Goal: Check status: Check status

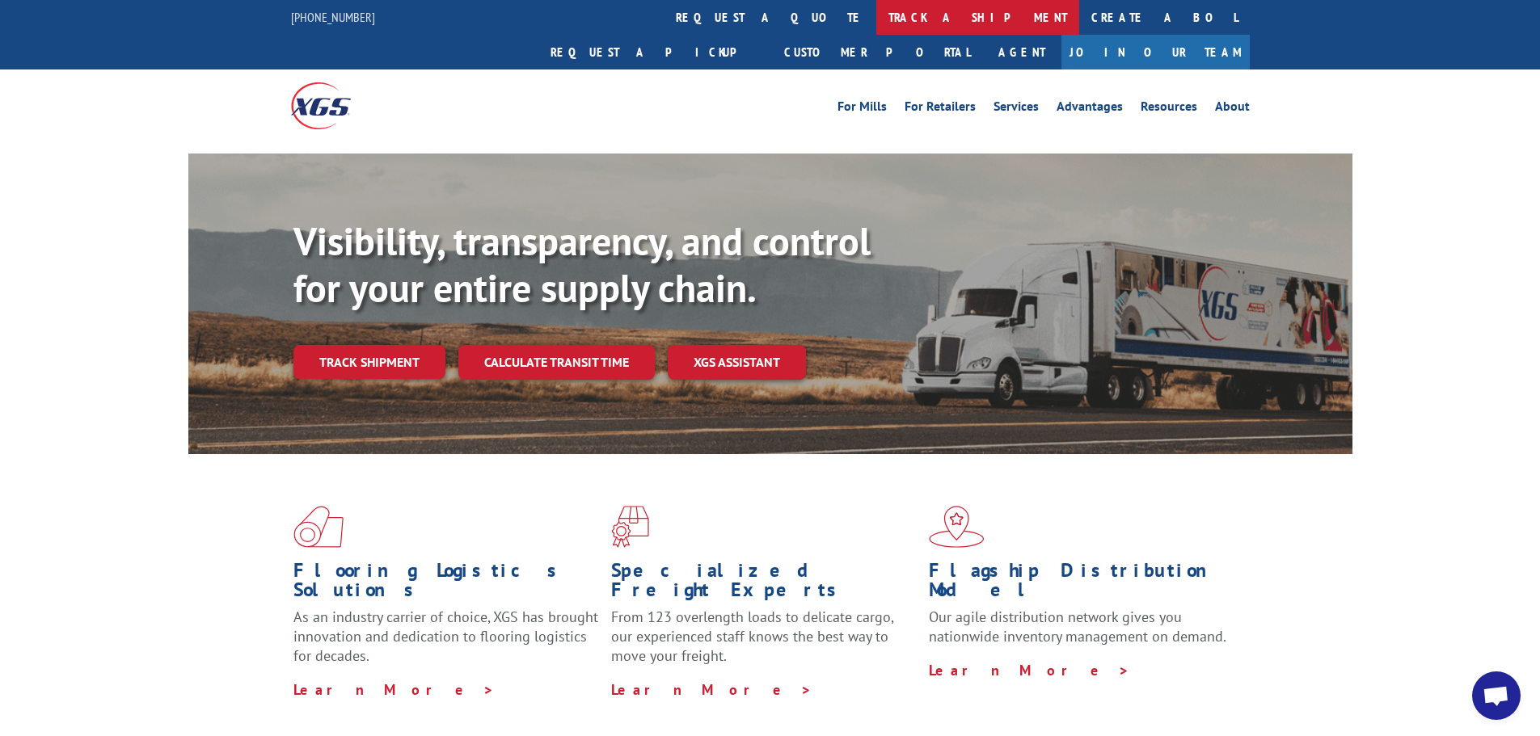
click at [876, 19] on link "track a shipment" at bounding box center [977, 17] width 203 height 35
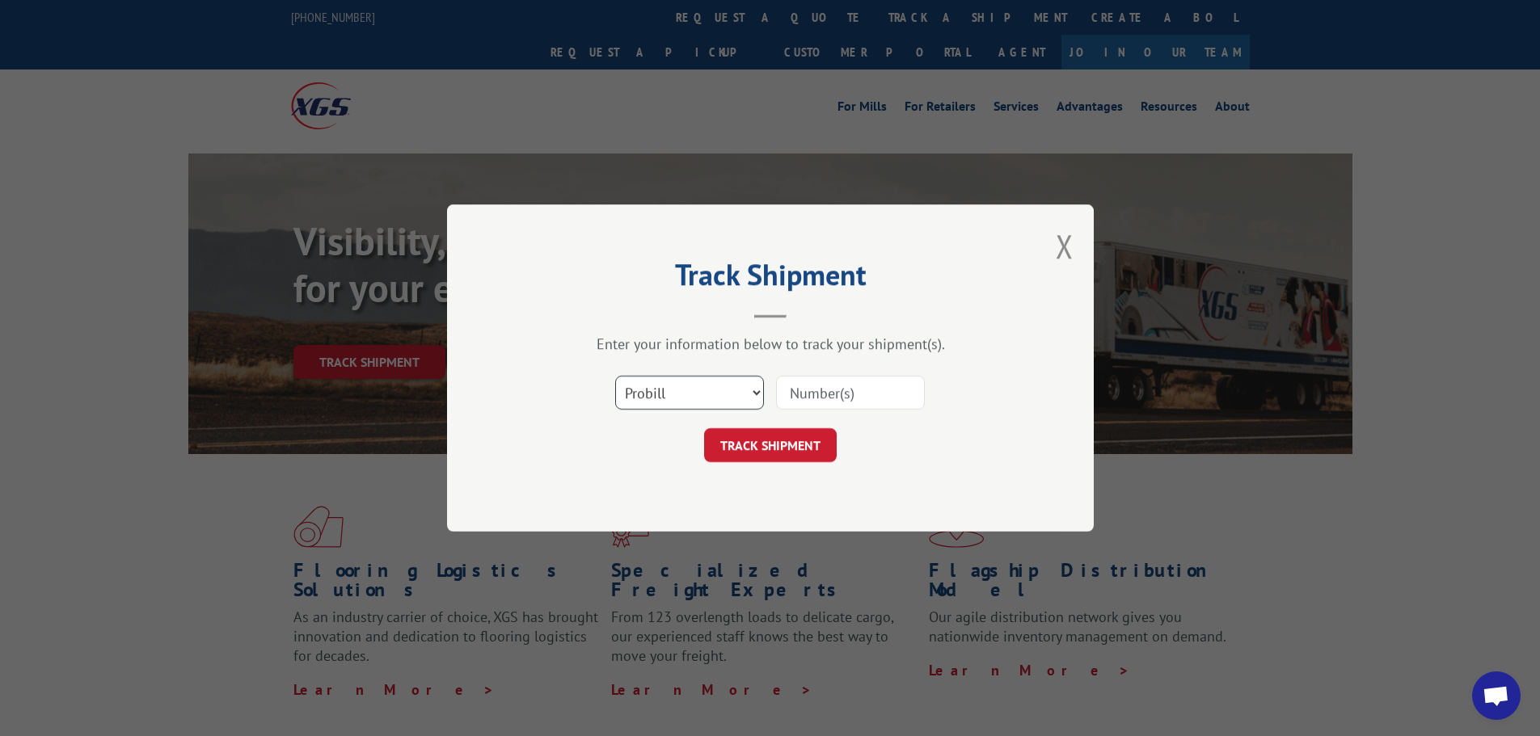
click at [756, 389] on select "Select category... Probill BOL PO" at bounding box center [689, 393] width 149 height 34
select select "po"
click at [615, 376] on select "Select category... Probill BOL PO" at bounding box center [689, 393] width 149 height 34
click at [845, 397] on input at bounding box center [850, 393] width 149 height 34
type input "bundy"
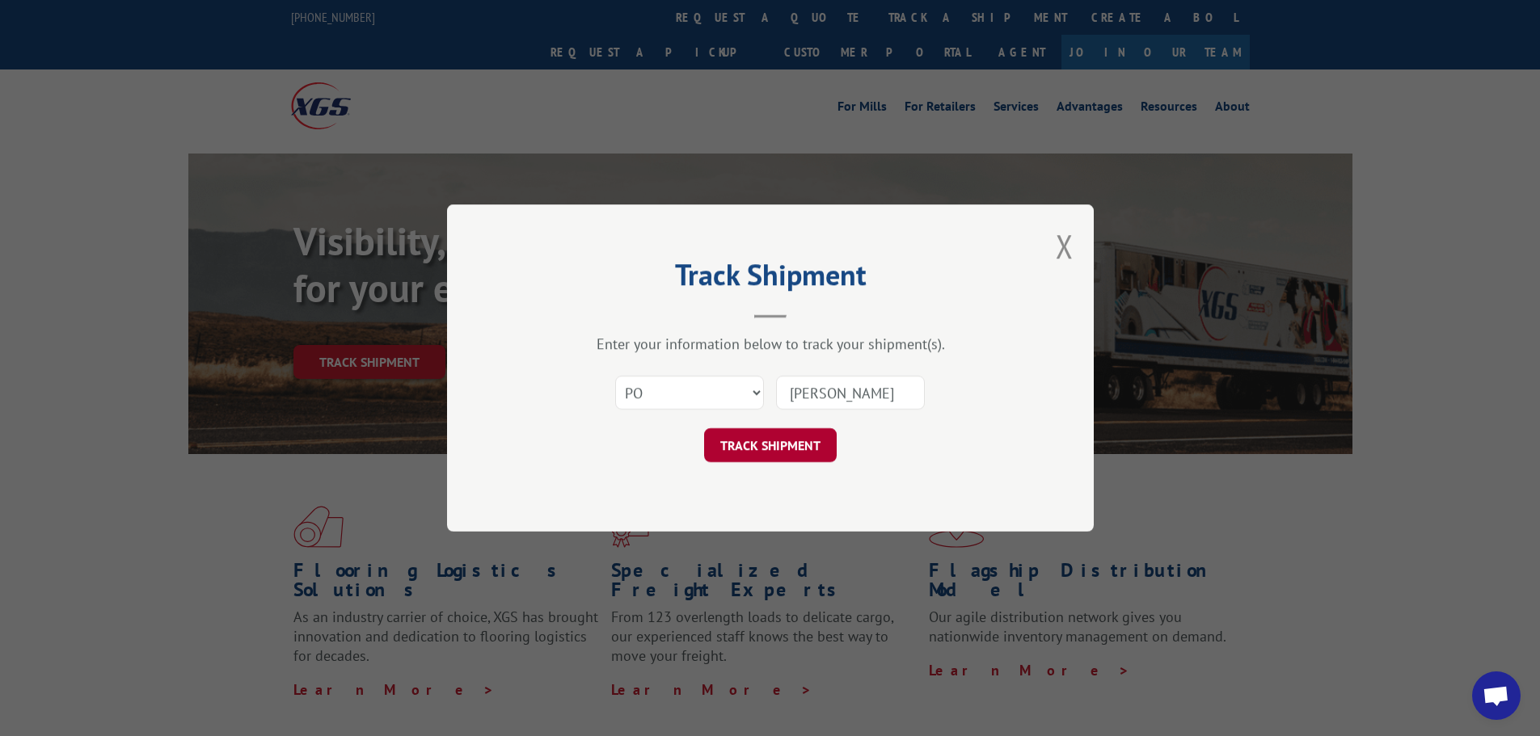
click at [748, 454] on button "TRACK SHIPMENT" at bounding box center [770, 445] width 133 height 34
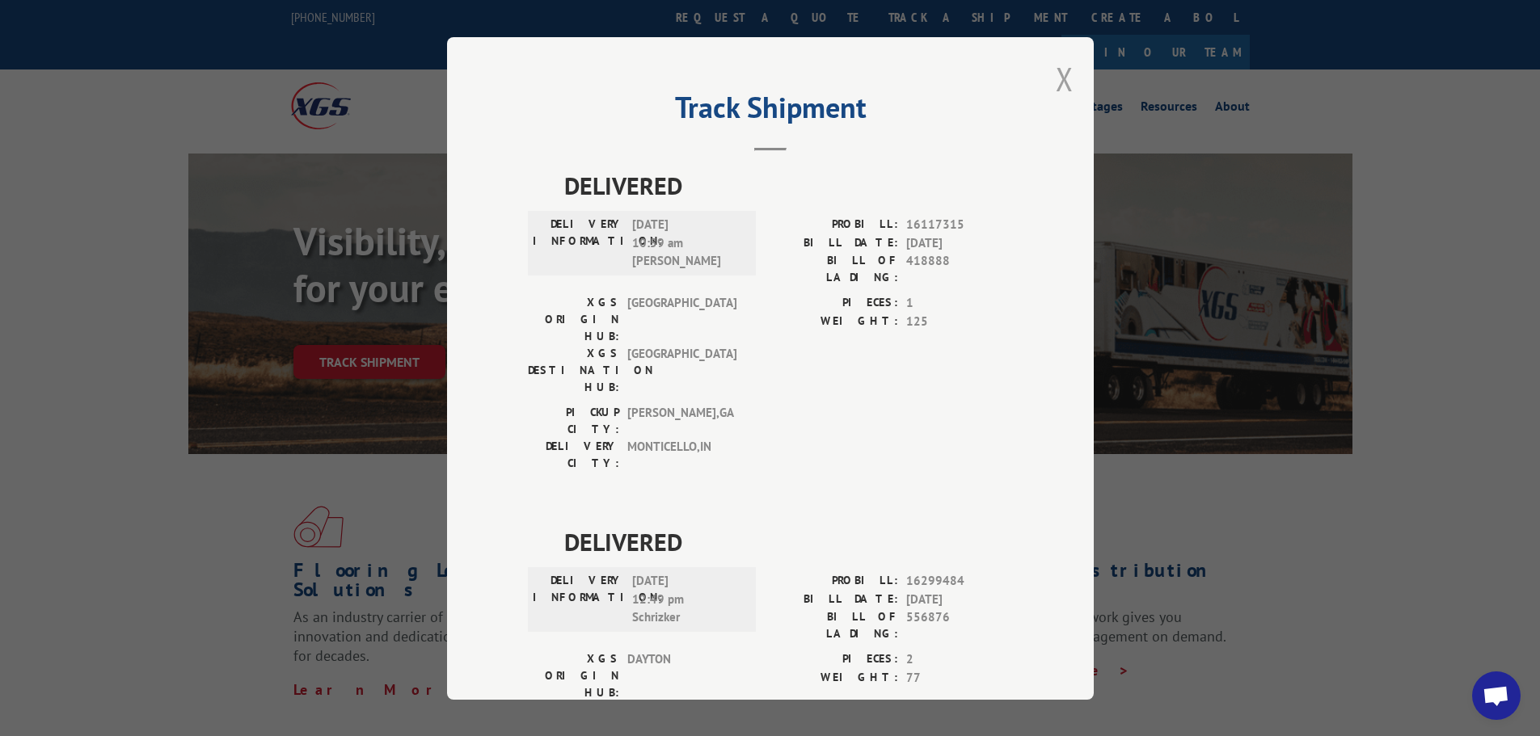
click at [1061, 76] on button "Close modal" at bounding box center [1065, 78] width 18 height 43
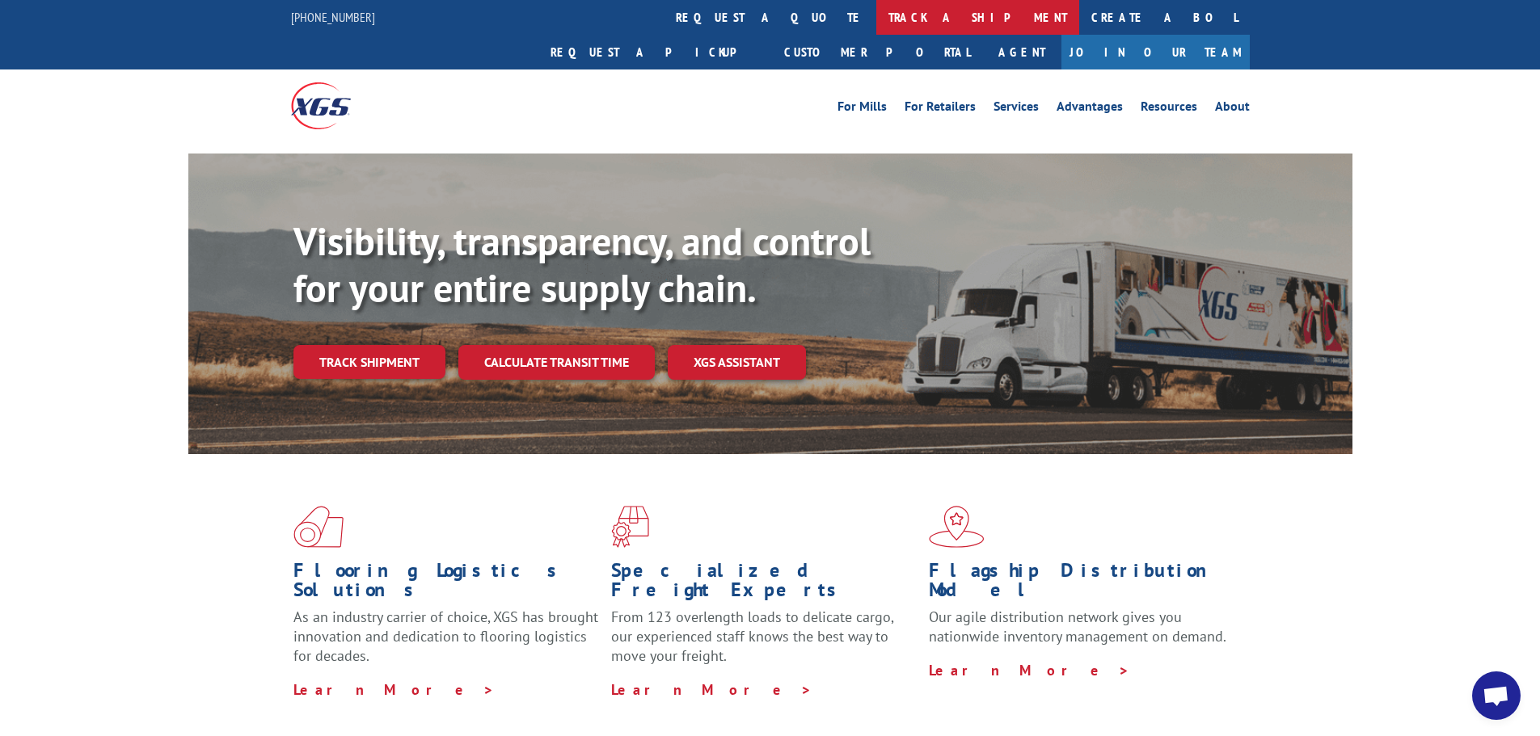
click at [876, 19] on link "track a shipment" at bounding box center [977, 17] width 203 height 35
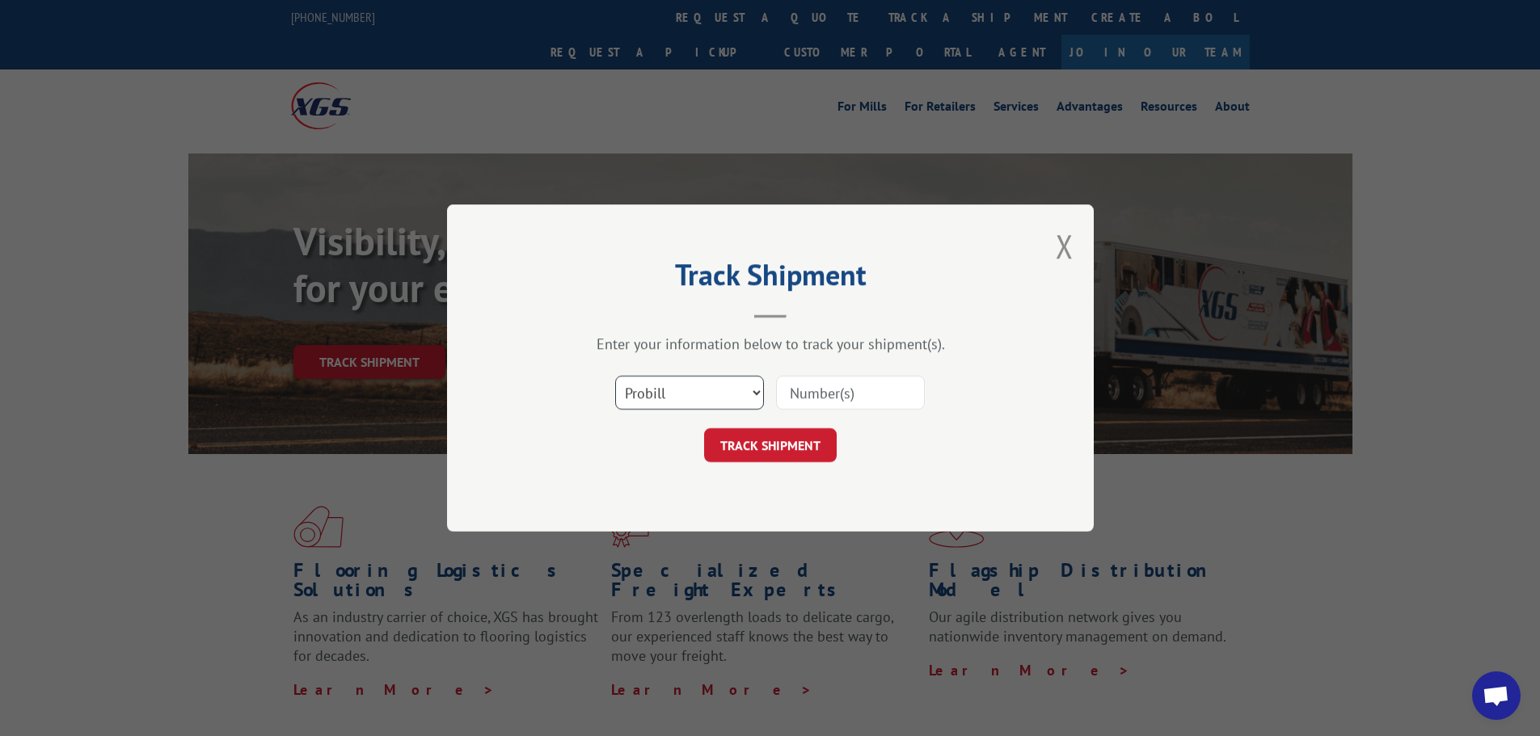
click at [757, 394] on select "Select category... Probill BOL PO" at bounding box center [689, 393] width 149 height 34
select select "bol"
click at [615, 376] on select "Select category... Probill BOL PO" at bounding box center [689, 393] width 149 height 34
click at [808, 391] on input at bounding box center [850, 393] width 149 height 34
type input "6005843"
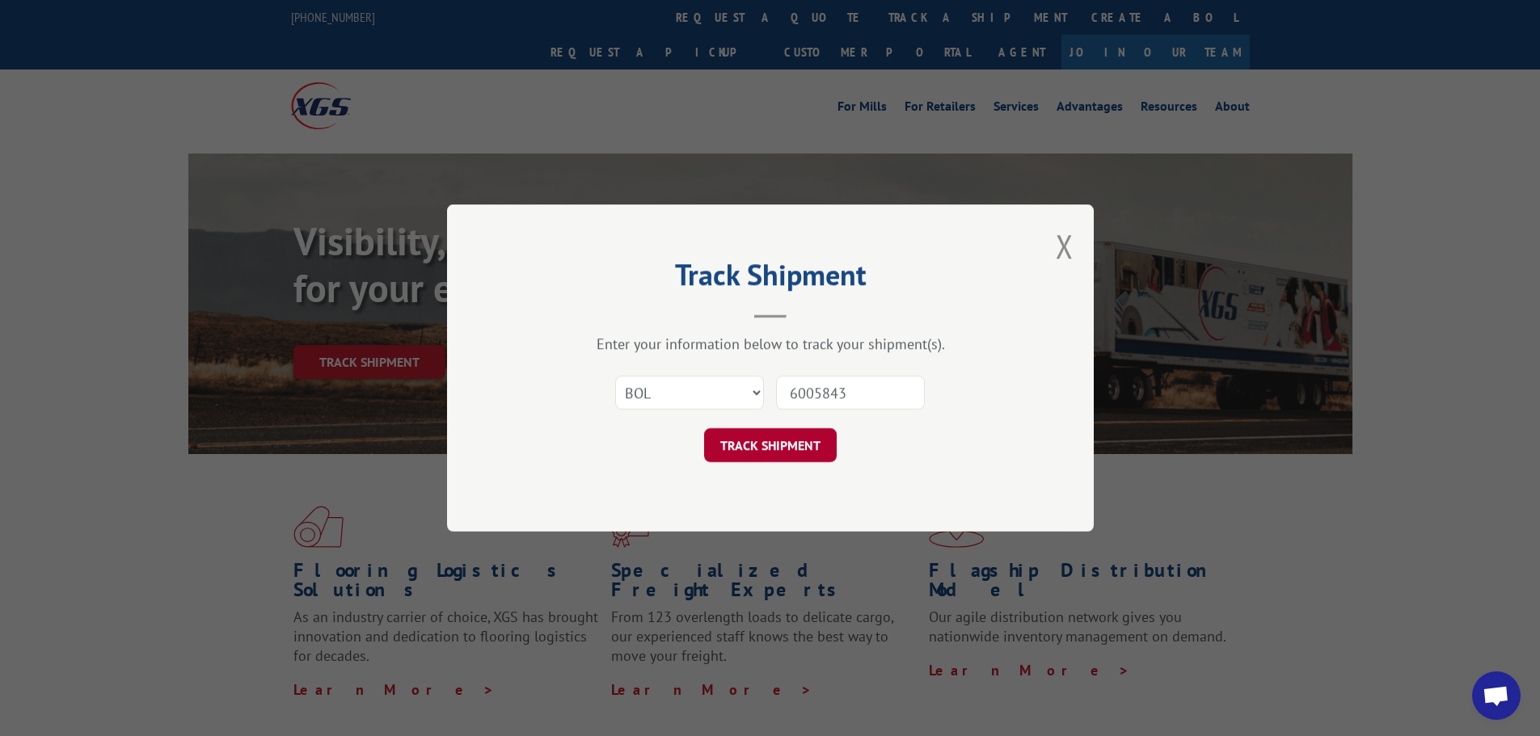
click at [758, 446] on button "TRACK SHIPMENT" at bounding box center [770, 445] width 133 height 34
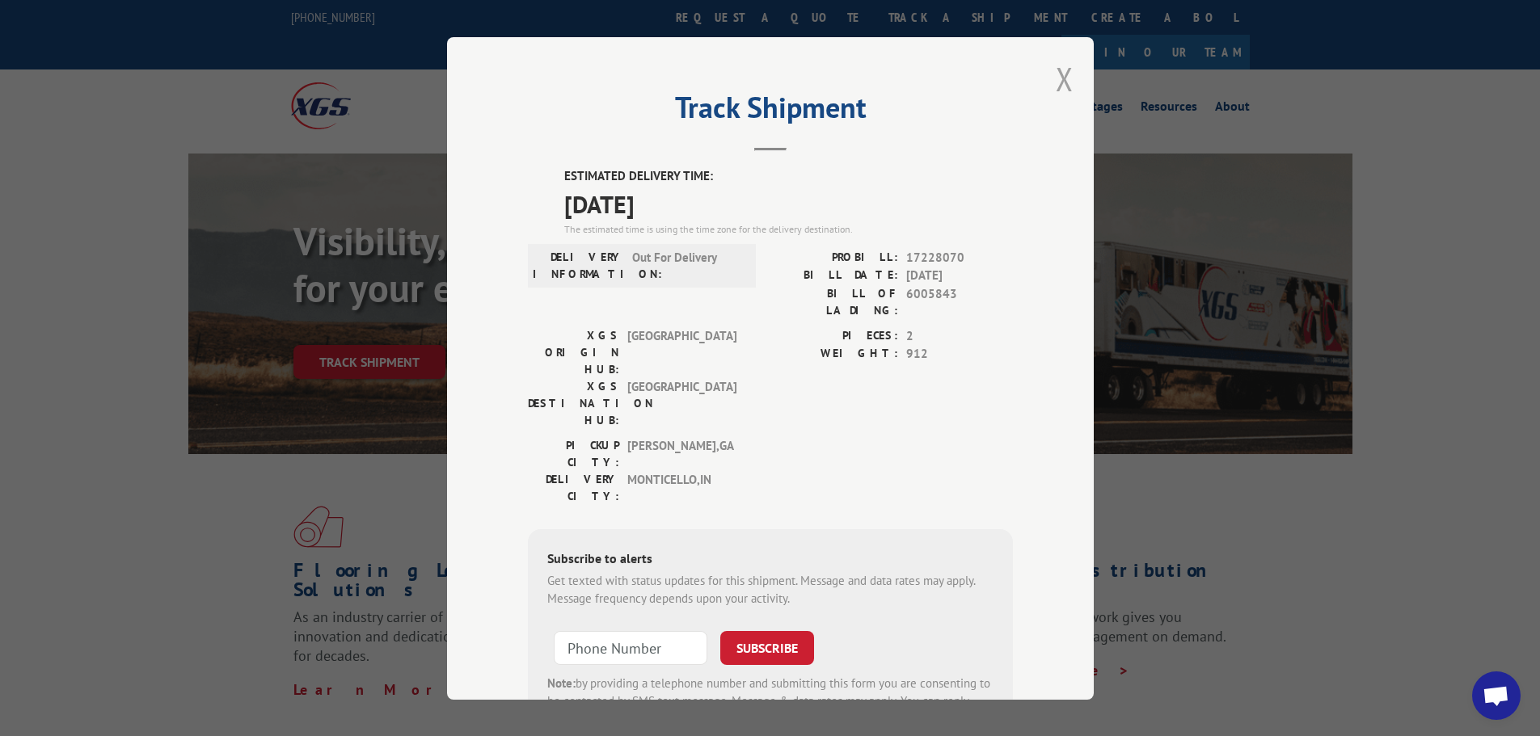
click at [1056, 82] on button "Close modal" at bounding box center [1065, 78] width 18 height 43
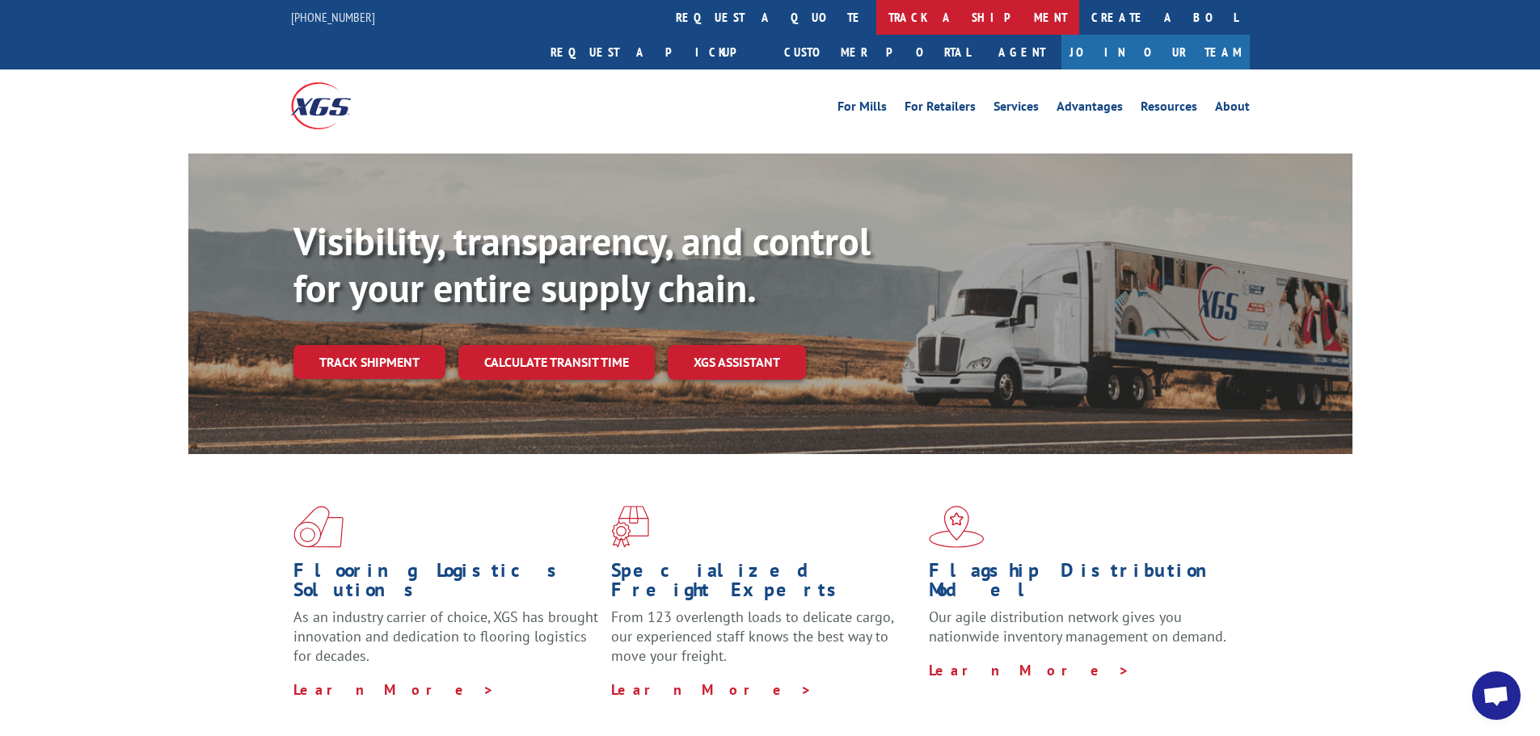
click at [876, 14] on link "track a shipment" at bounding box center [977, 17] width 203 height 35
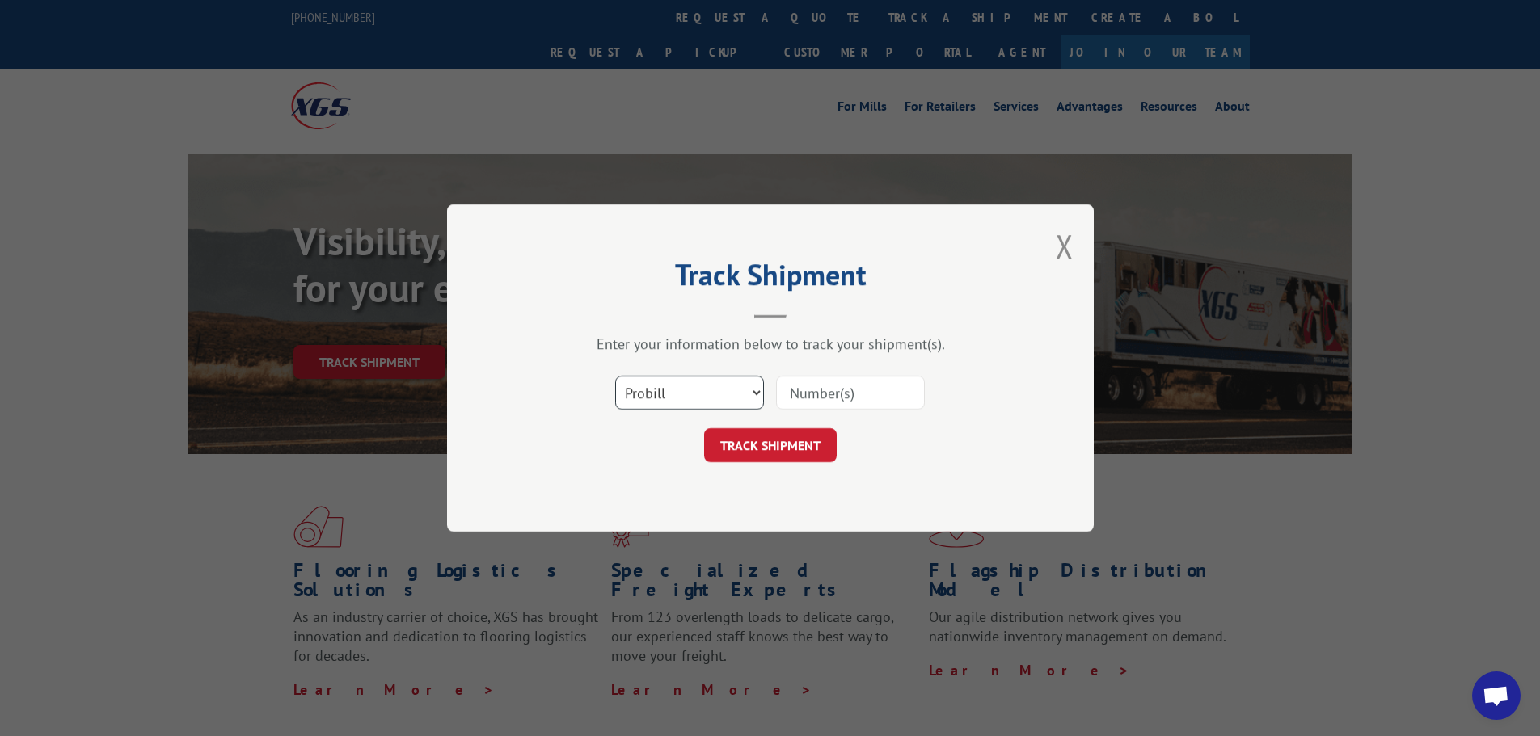
click at [755, 386] on select "Select category... Probill BOL PO" at bounding box center [689, 393] width 149 height 34
select select "bol"
click at [615, 376] on select "Select category... Probill BOL PO" at bounding box center [689, 393] width 149 height 34
click at [664, 386] on select "Select category... Probill BOL PO" at bounding box center [689, 393] width 149 height 34
click at [815, 390] on input at bounding box center [850, 393] width 149 height 34
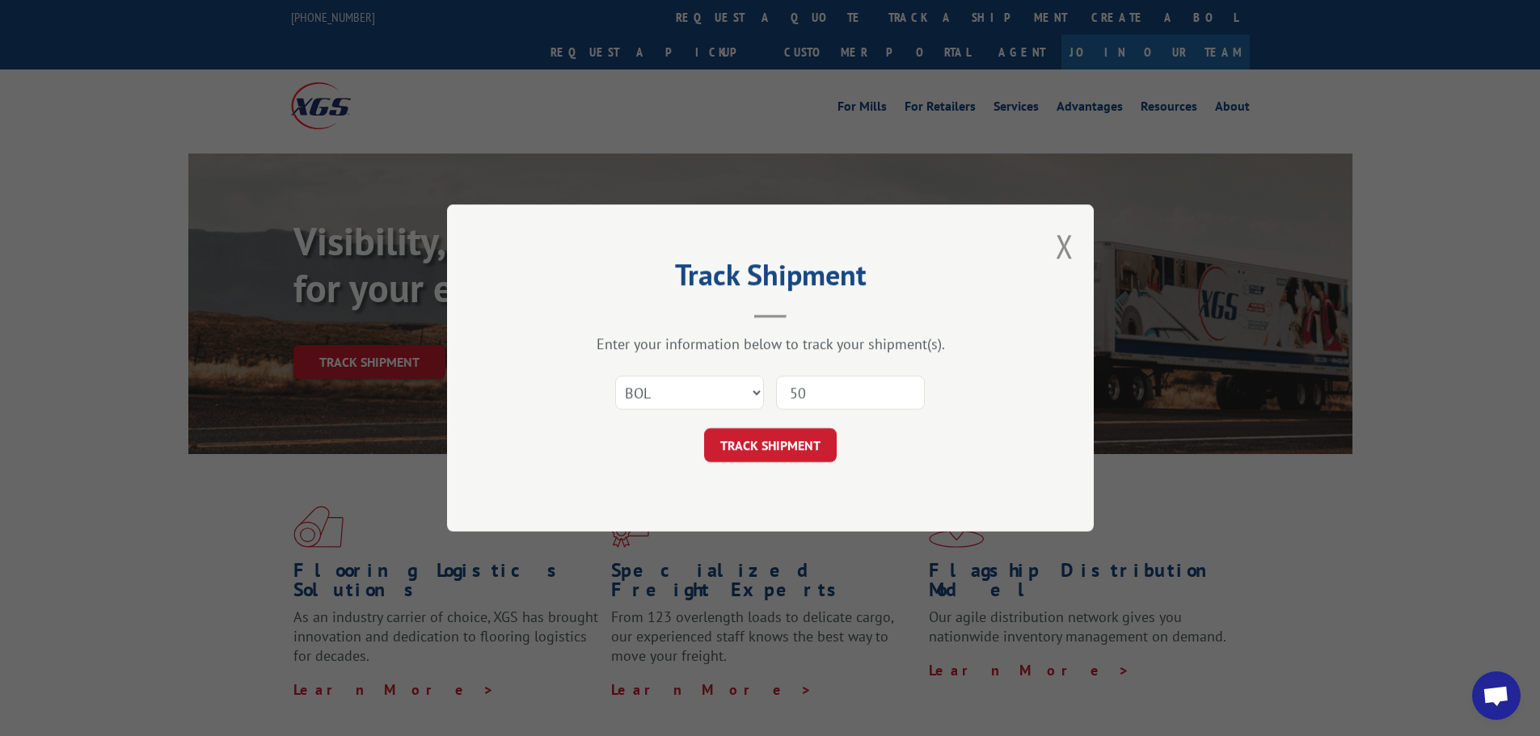
type input "5"
type input "6005843"
click at [744, 443] on button "TRACK SHIPMENT" at bounding box center [770, 445] width 133 height 34
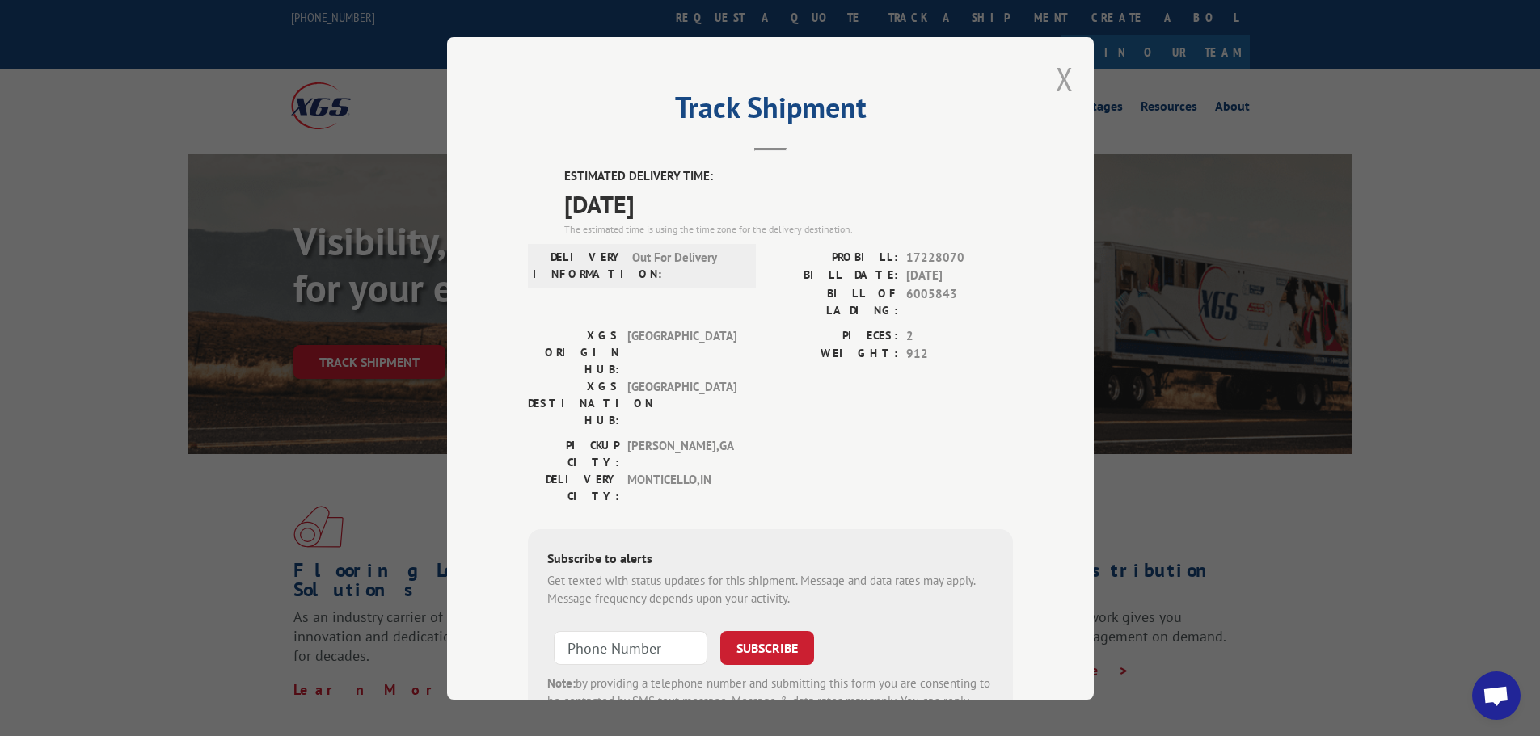
click at [1057, 82] on button "Close modal" at bounding box center [1065, 78] width 18 height 43
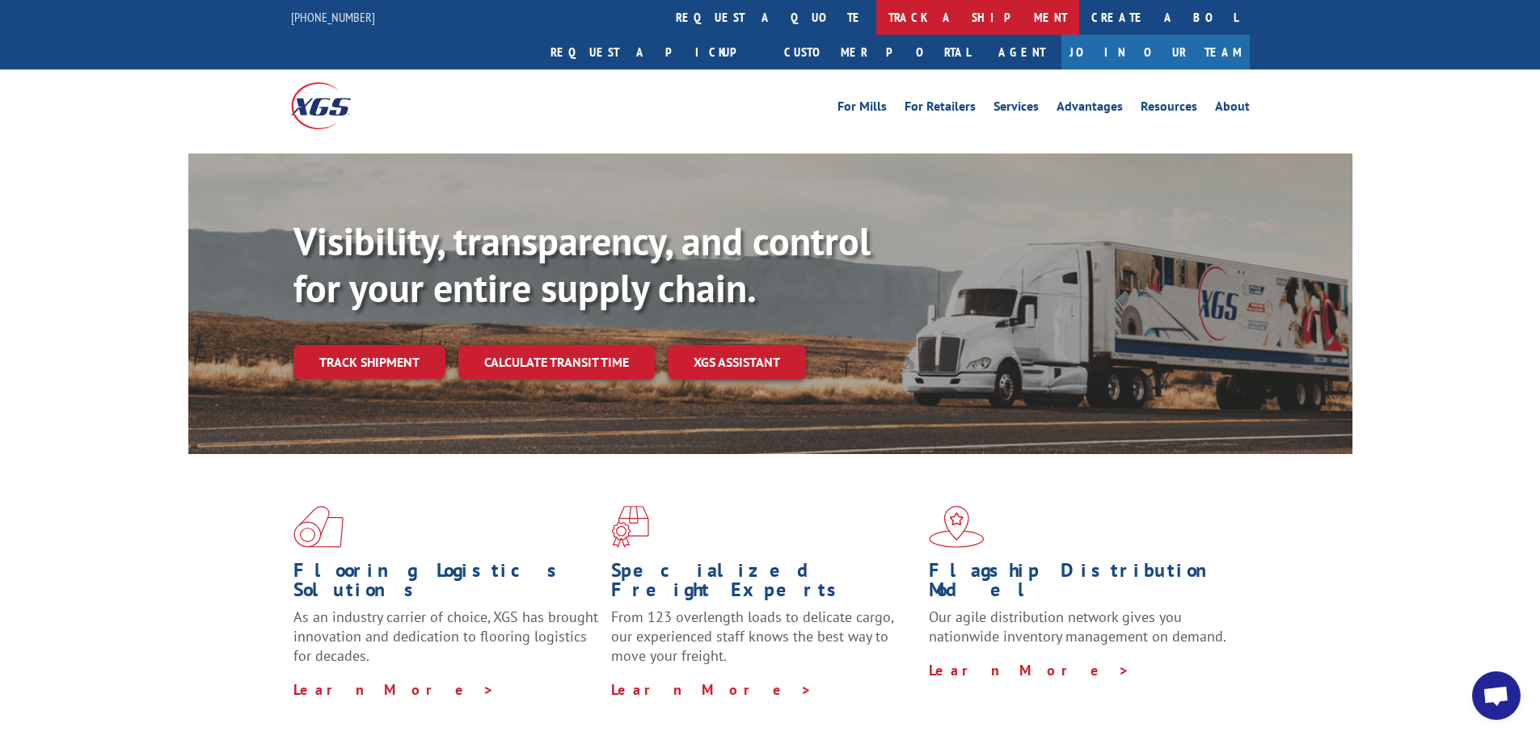
click at [876, 16] on link "track a shipment" at bounding box center [977, 17] width 203 height 35
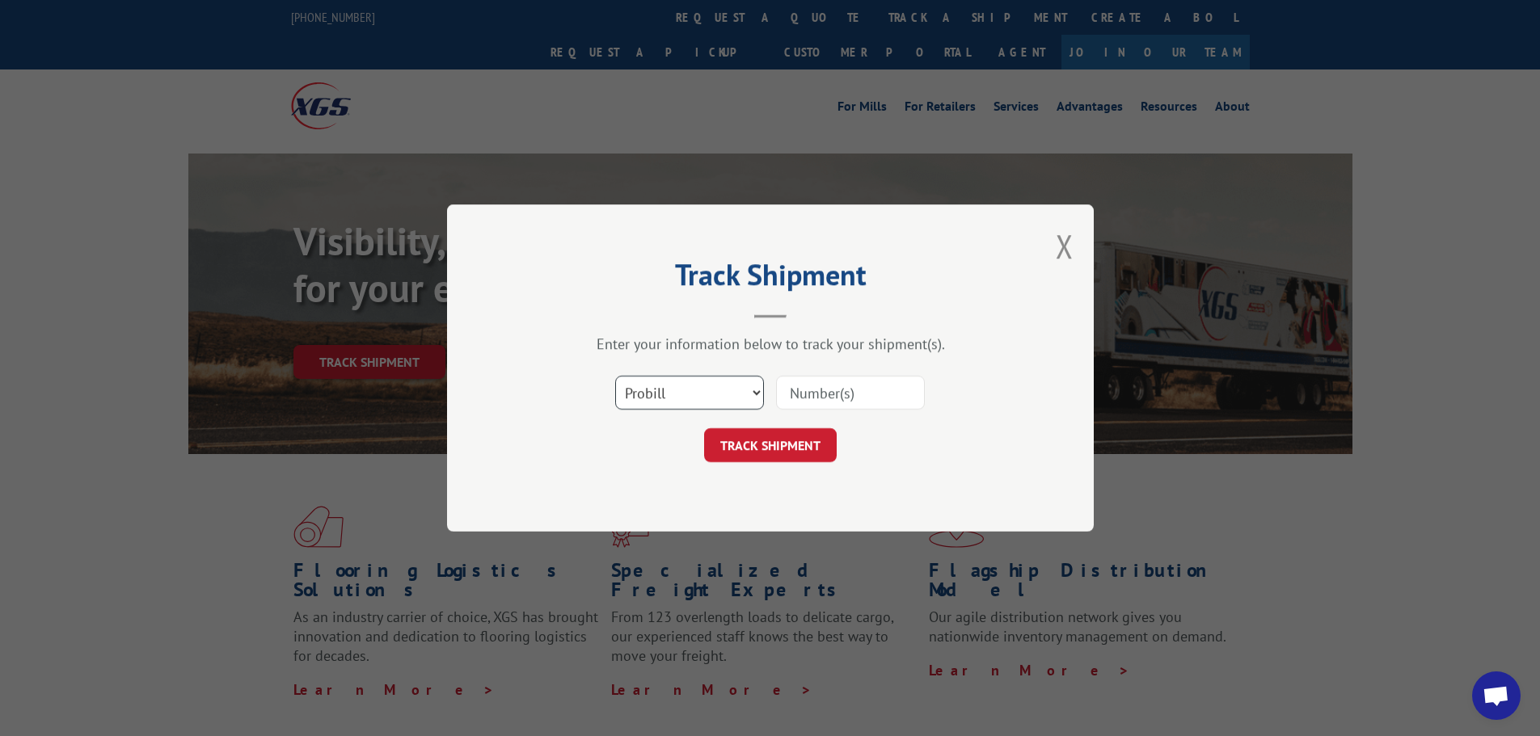
click at [756, 392] on select "Select category... Probill BOL PO" at bounding box center [689, 393] width 149 height 34
select select "bol"
click at [615, 376] on select "Select category... Probill BOL PO" at bounding box center [689, 393] width 149 height 34
click at [806, 391] on input at bounding box center [850, 393] width 149 height 34
type input "6010014"
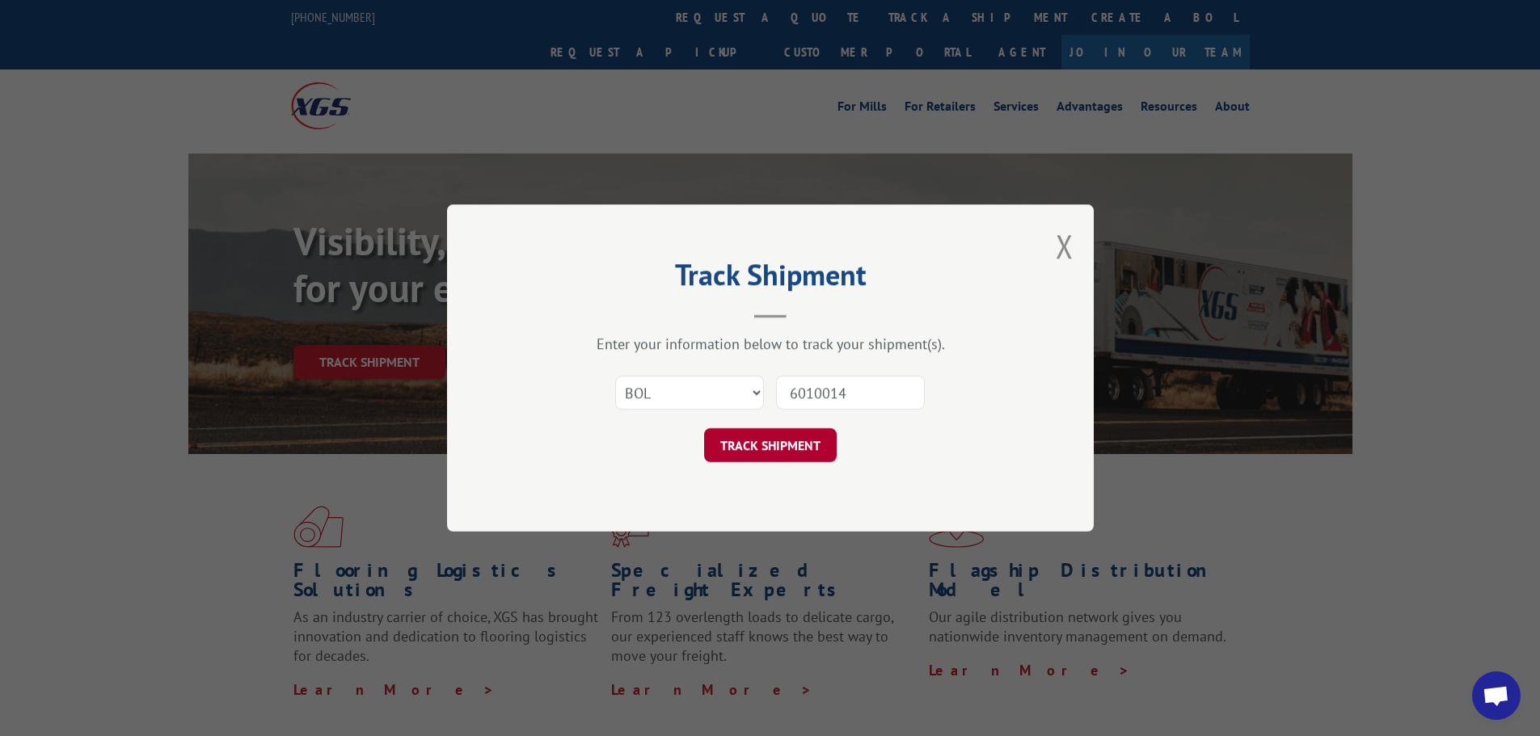
click at [758, 449] on button "TRACK SHIPMENT" at bounding box center [770, 445] width 133 height 34
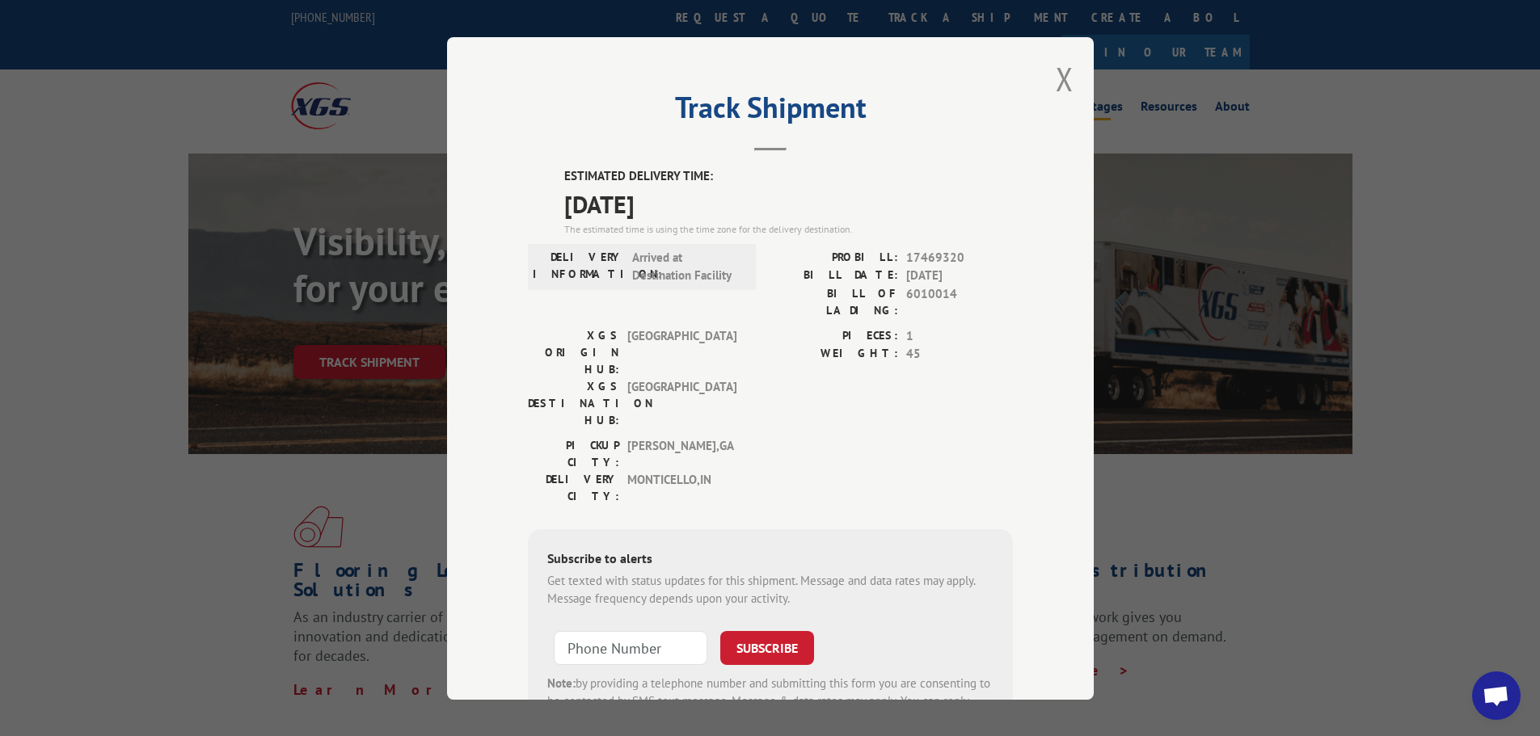
click at [1058, 76] on button "Close modal" at bounding box center [1065, 78] width 18 height 43
